Goal: Navigation & Orientation: Find specific page/section

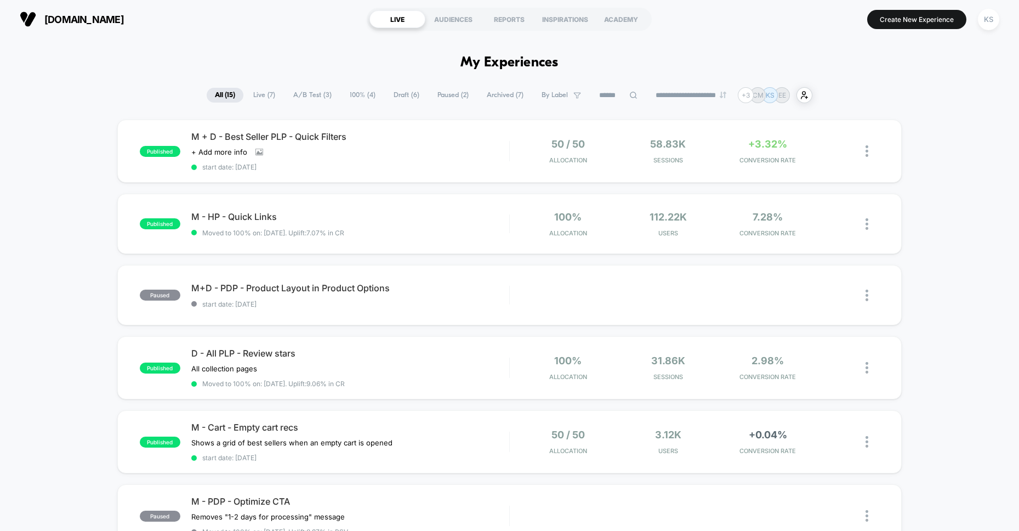
click at [305, 95] on span "A/B Test ( 3 )" at bounding box center [312, 95] width 55 height 15
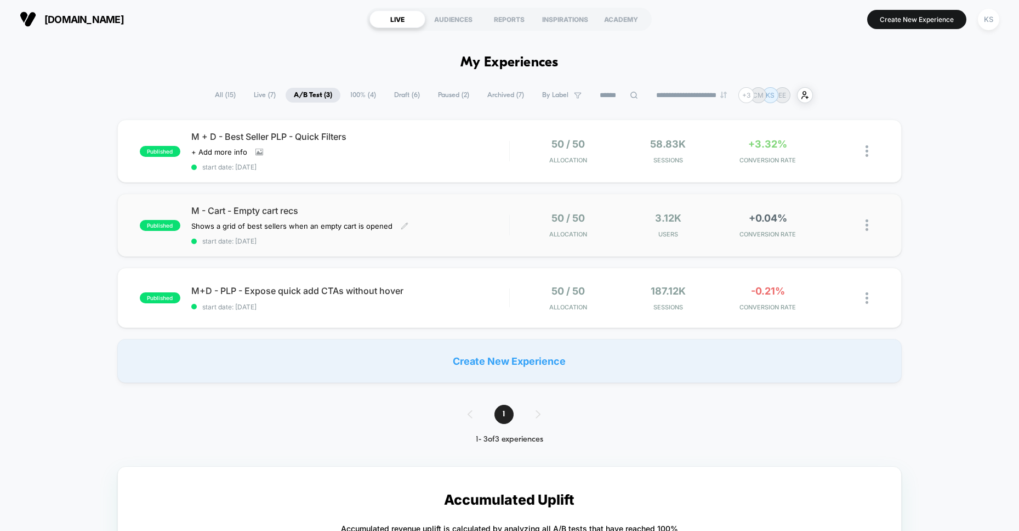
click at [472, 222] on div "M - Cart - Empty cart recs Shows a grid of best sellers when an empty cart is o…" at bounding box center [350, 225] width 318 height 40
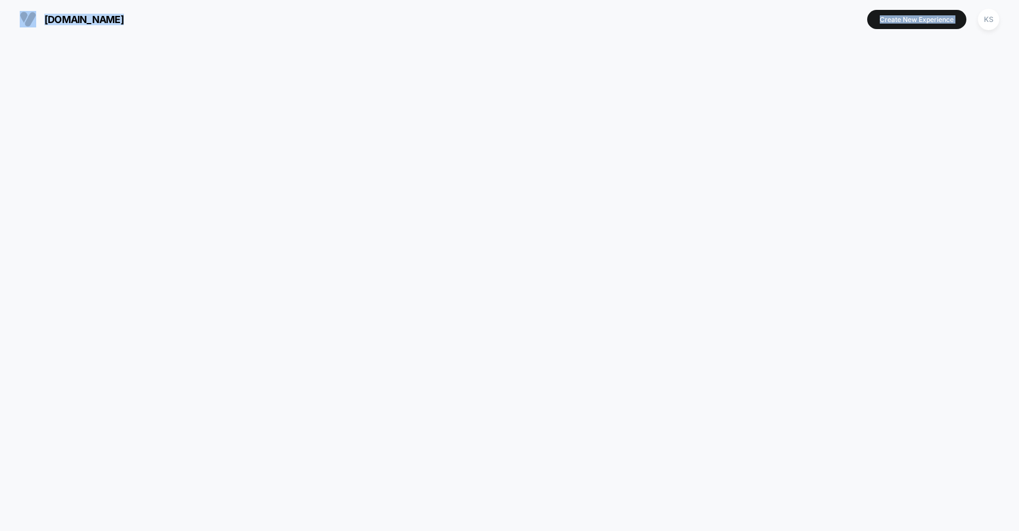
click at [472, 222] on html "[DOMAIN_NAME] Create New Experience KS [DOMAIN_NAME] Navigated to [DOMAIN_NAME]…" at bounding box center [509, 265] width 1019 height 531
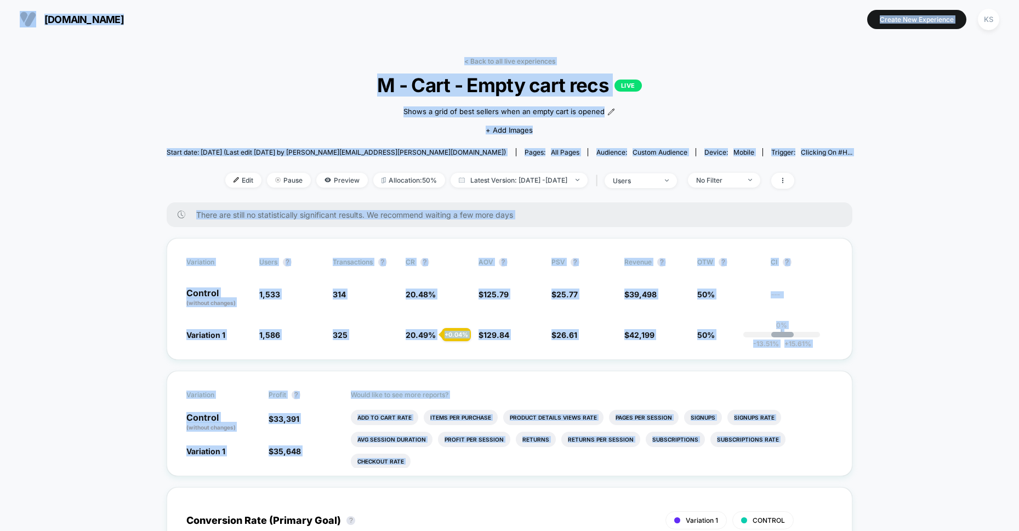
click at [807, 215] on span "There are still no statistically significant results. We recommend waiting a fe…" at bounding box center [513, 214] width 634 height 9
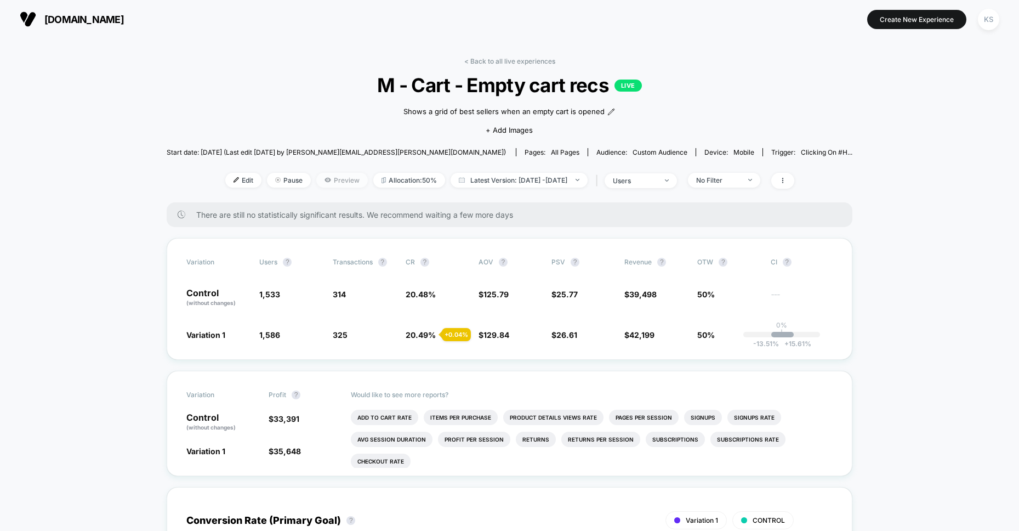
click at [324, 179] on icon at bounding box center [327, 180] width 6 height 4
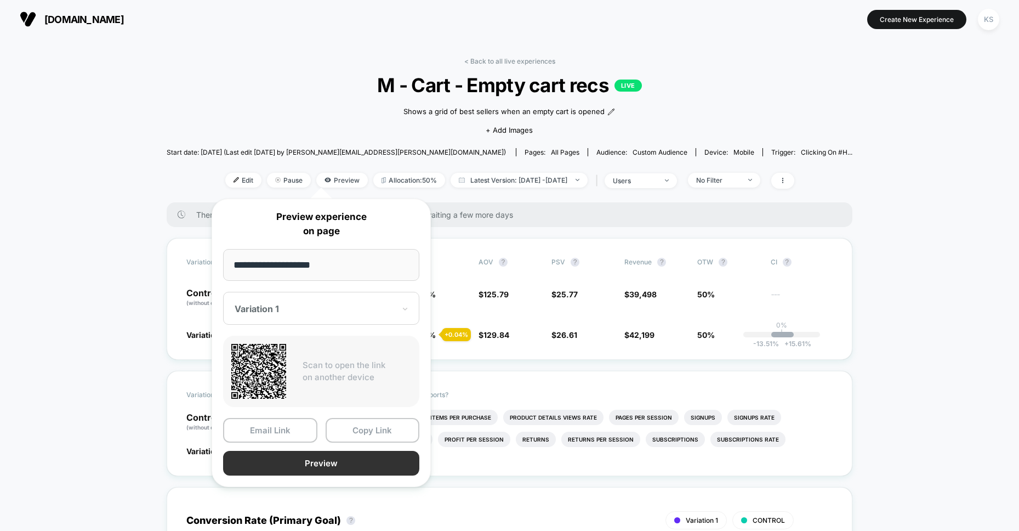
click at [296, 474] on button "Preview" at bounding box center [321, 463] width 196 height 25
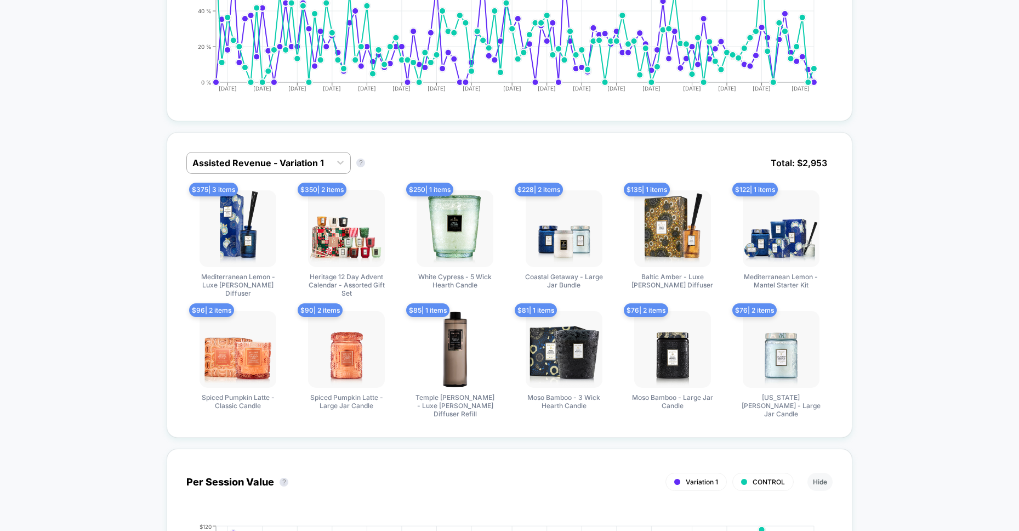
scroll to position [626, 0]
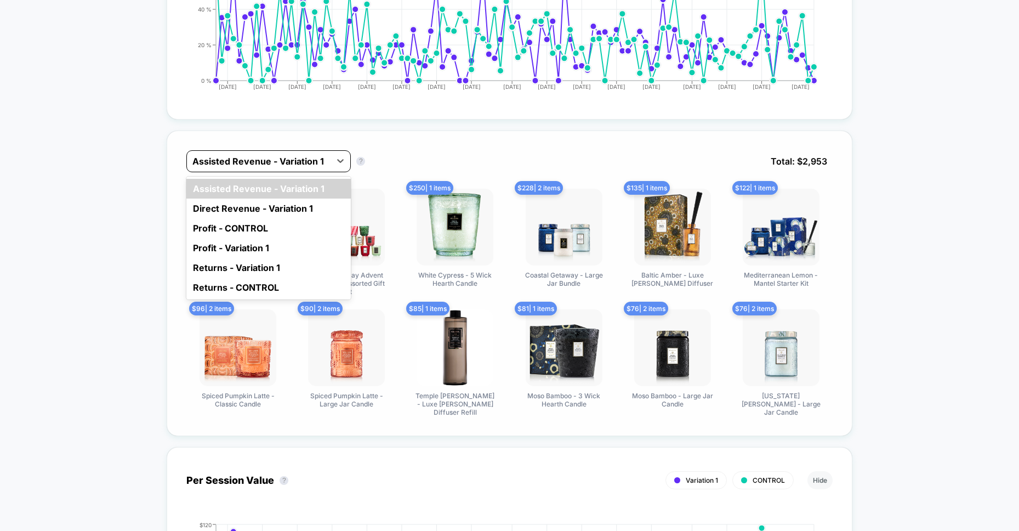
click at [306, 159] on div at bounding box center [258, 161] width 133 height 13
click at [291, 209] on div "Direct Revenue - Variation 1" at bounding box center [268, 208] width 164 height 20
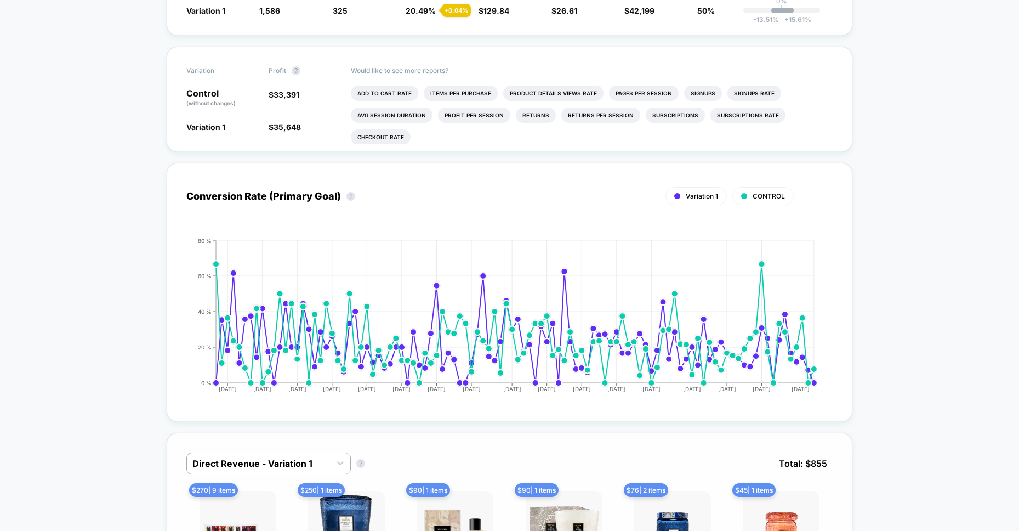
scroll to position [0, 0]
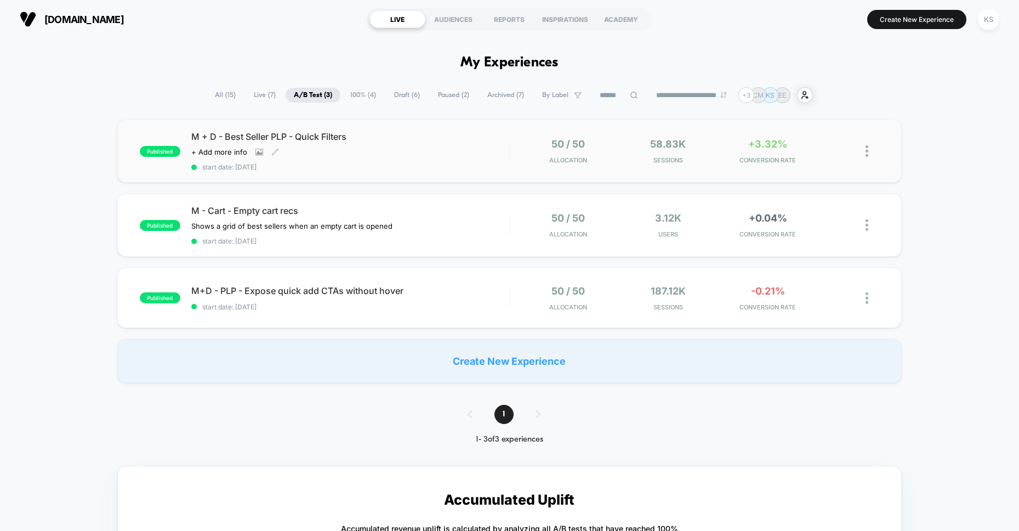
click at [421, 155] on div "M + D - Best Seller PLP - Quick Filters Click to view images Click to edit expe…" at bounding box center [350, 151] width 318 height 40
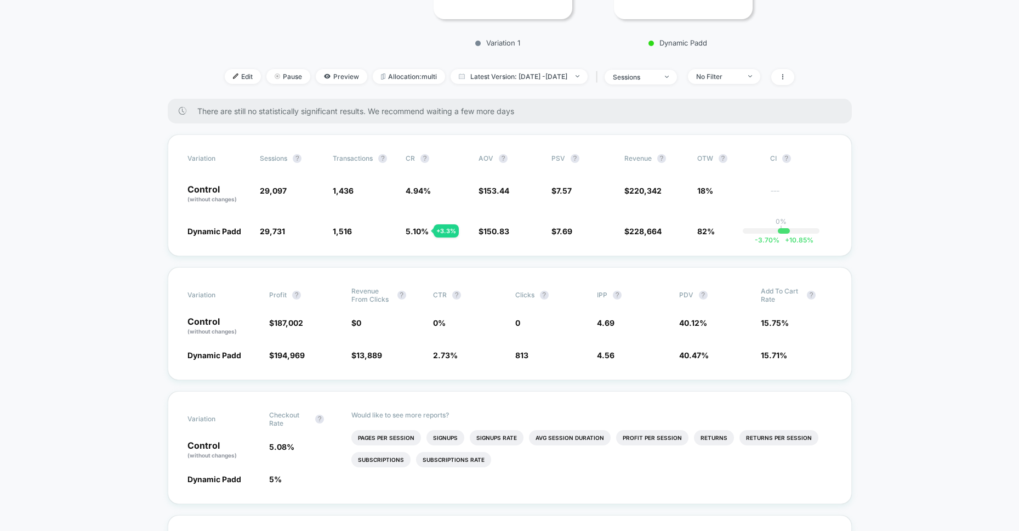
scroll to position [247, 0]
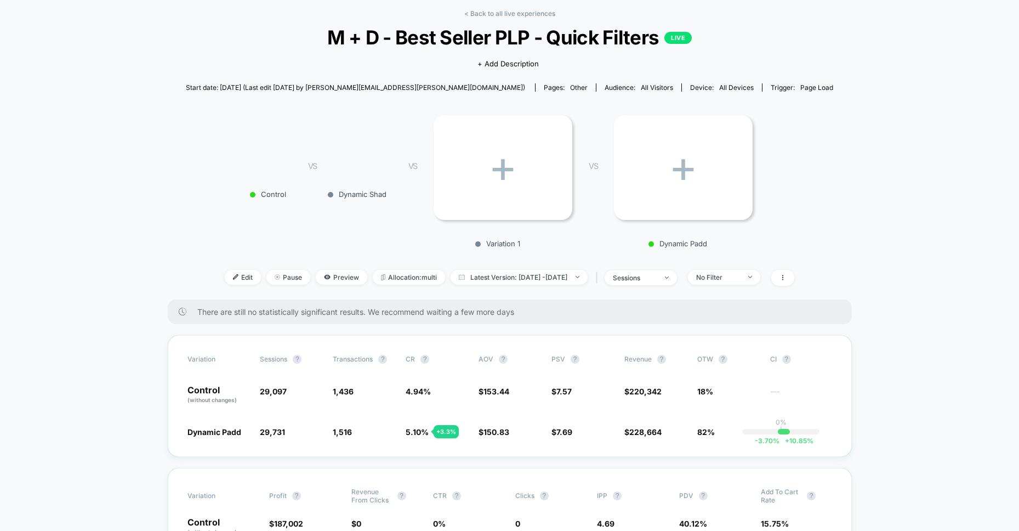
scroll to position [0, 0]
